Goal: Navigation & Orientation: Find specific page/section

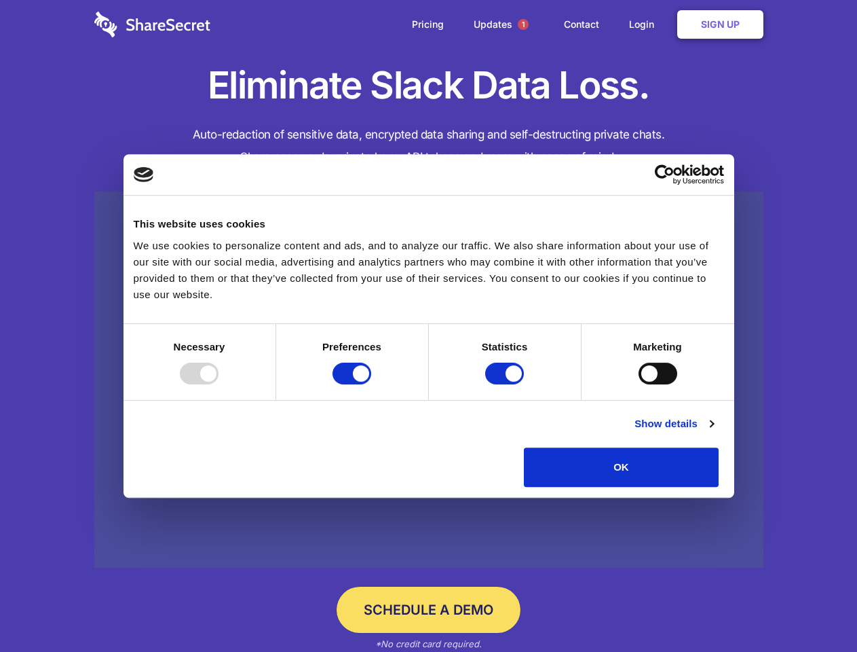
click at [219, 384] on div at bounding box center [199, 374] width 39 height 22
click at [371, 384] on input "Preferences" at bounding box center [352, 374] width 39 height 22
checkbox input "false"
click at [506, 384] on input "Statistics" at bounding box center [504, 374] width 39 height 22
checkbox input "false"
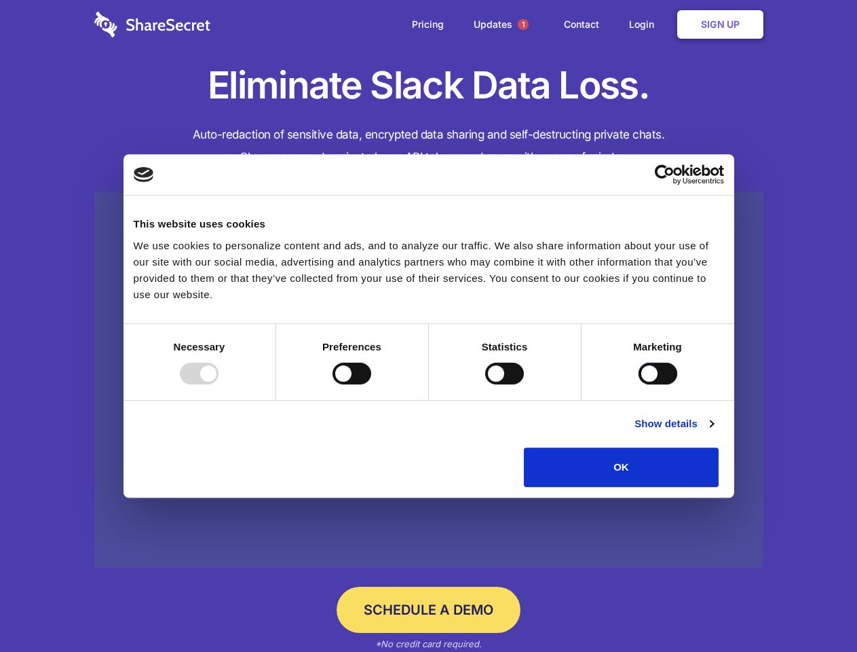
click at [639, 384] on input "Marketing" at bounding box center [658, 374] width 39 height 22
checkbox input "true"
click at [714, 432] on link "Show details" at bounding box center [674, 423] width 79 height 16
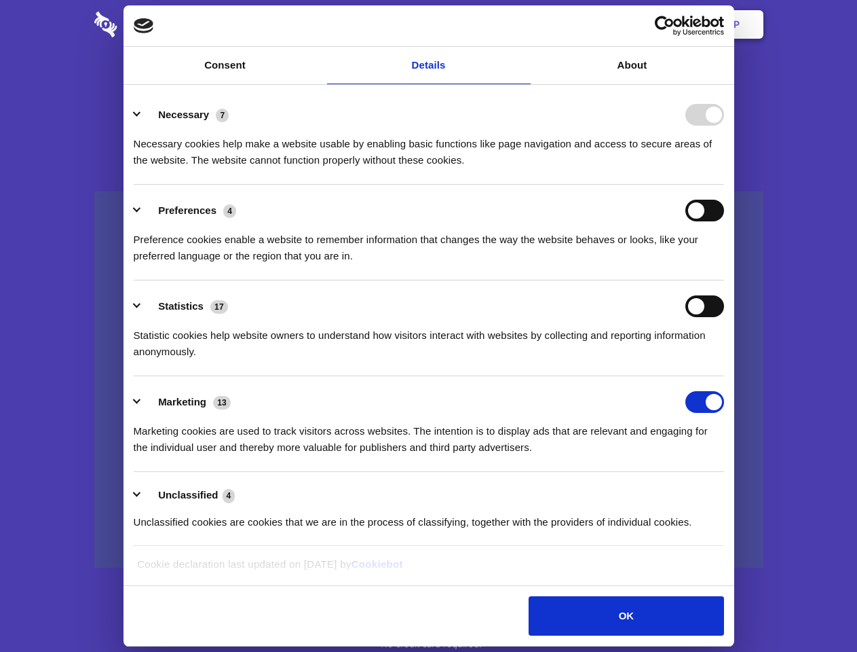
click at [724, 185] on li "Necessary 7 Necessary cookies help make a website usable by enabling basic func…" at bounding box center [429, 137] width 591 height 96
click at [523, 24] on span "1" at bounding box center [523, 24] width 11 height 11
